Goal: Navigation & Orientation: Find specific page/section

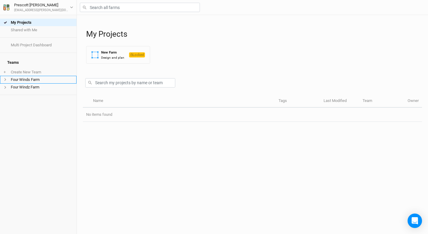
click at [46, 76] on li "Four Winds Farm" at bounding box center [38, 80] width 77 height 8
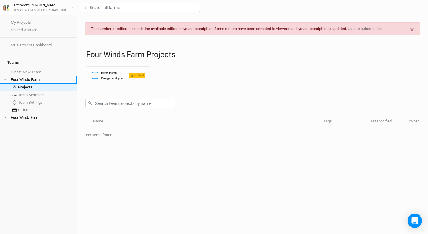
click at [6, 78] on icon at bounding box center [5, 79] width 3 height 3
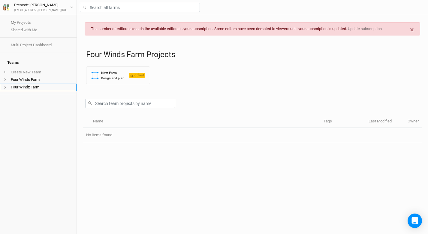
click at [14, 83] on li "Four Windz Farm" at bounding box center [38, 87] width 77 height 8
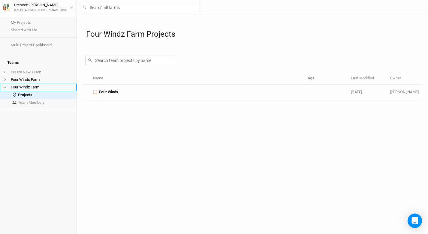
click at [6, 86] on icon at bounding box center [5, 87] width 3 height 2
